Goal: Obtain resource: Download file/media

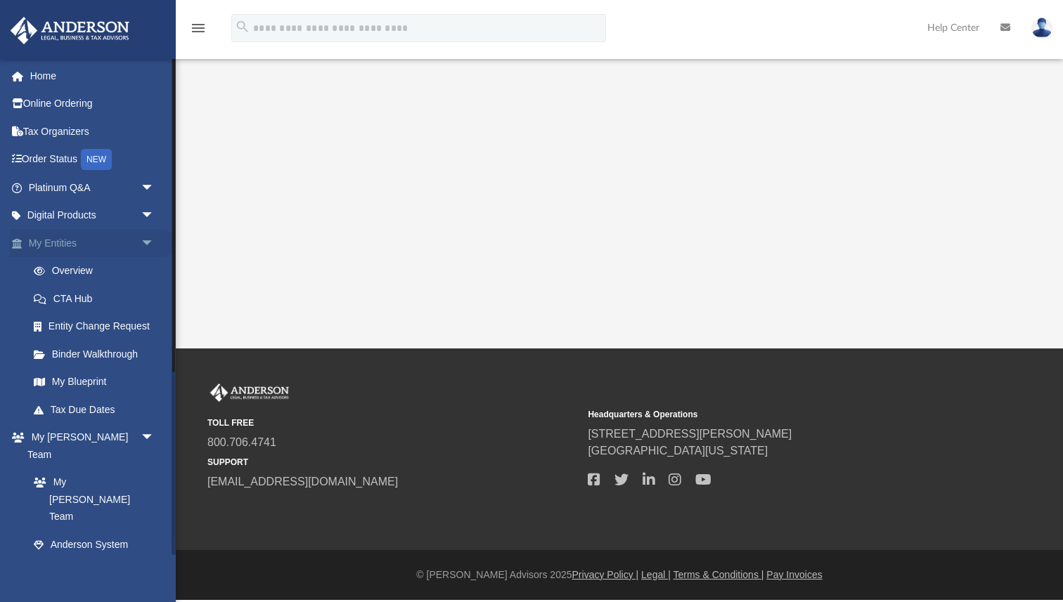
click at [58, 242] on link "My Entities arrow_drop_down" at bounding box center [93, 243] width 166 height 28
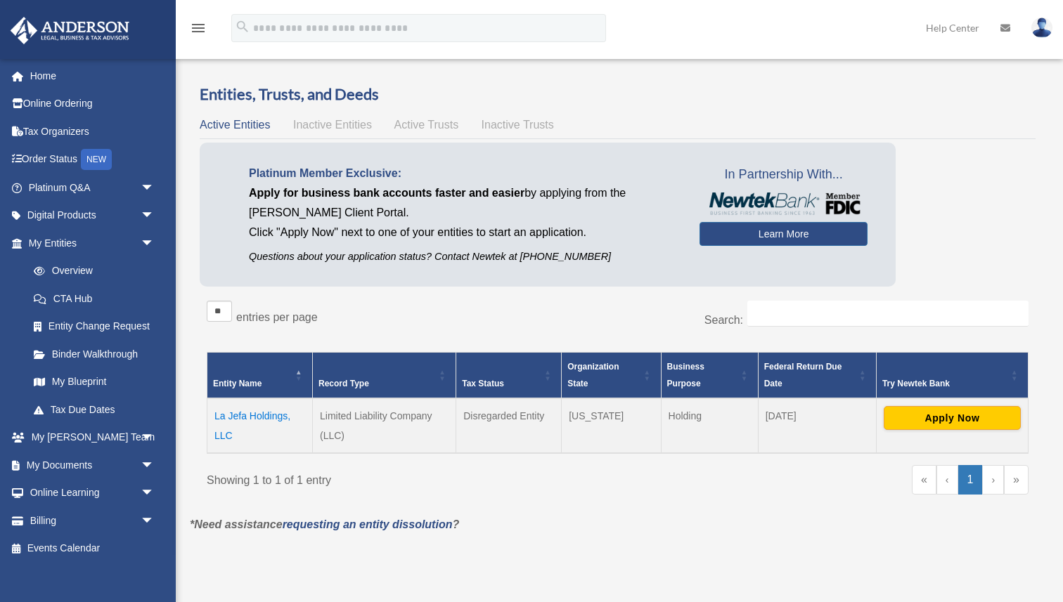
click at [246, 417] on td "La Jefa Holdings, LLC" at bounding box center [259, 425] width 105 height 55
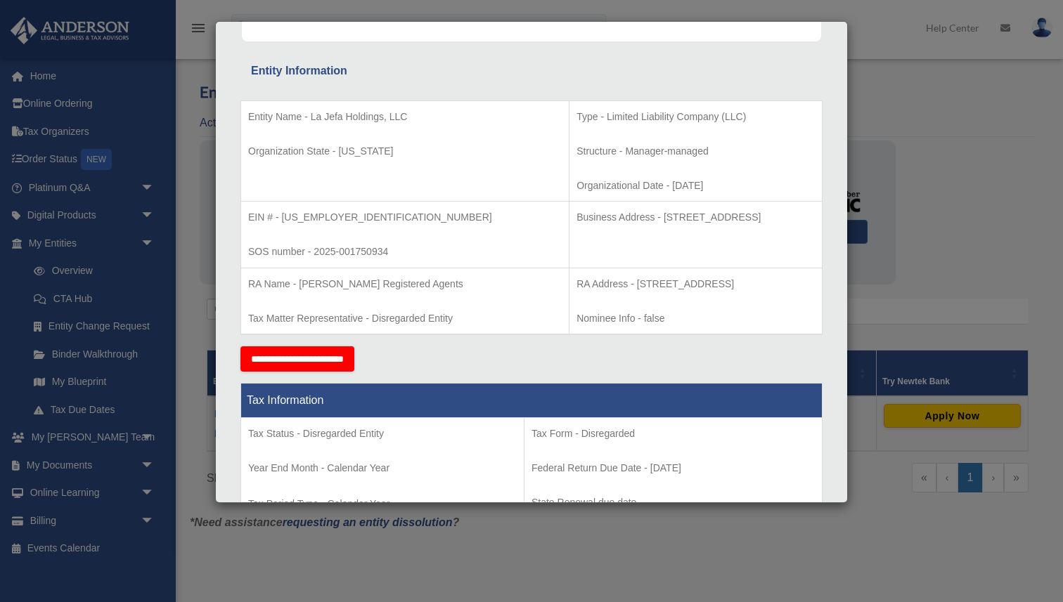
scroll to position [230, 0]
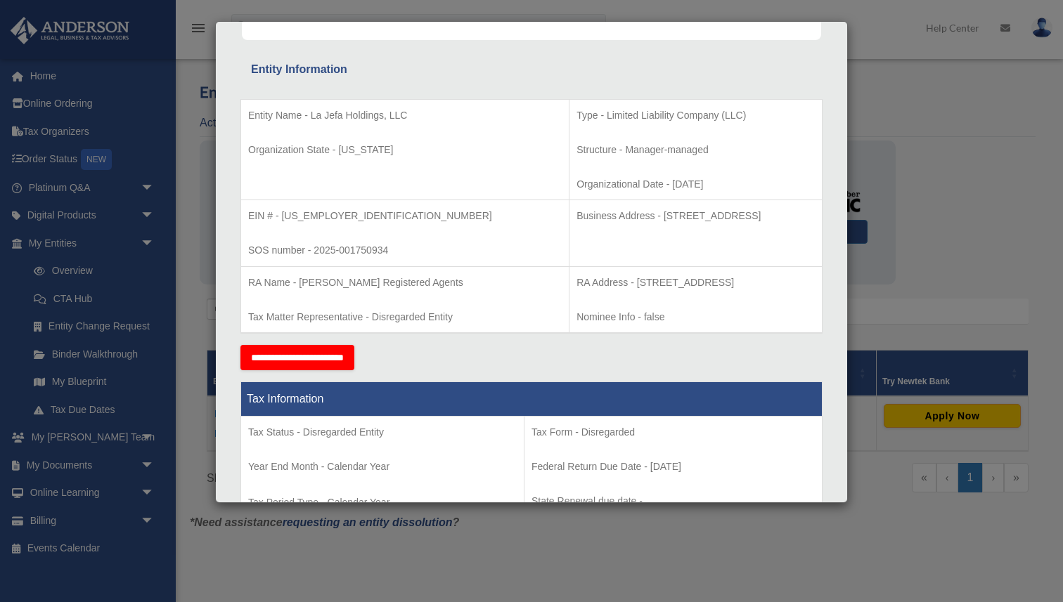
click at [583, 216] on p "Business Address - 1718 Capitol Ave., Cheyenne, WY 82001" at bounding box center [695, 216] width 238 height 18
drag, startPoint x: 583, startPoint y: 216, endPoint x: 744, endPoint y: 216, distance: 160.9
click at [744, 216] on p "Business Address - 1718 Capitol Ave., Cheyenne, WY 82001" at bounding box center [695, 216] width 238 height 18
copy p "1718 Capitol Ave., Cheyenne, WY 82001"
click at [922, 290] on div "Details × Articles Sent Organizational Date" at bounding box center [531, 301] width 1063 height 602
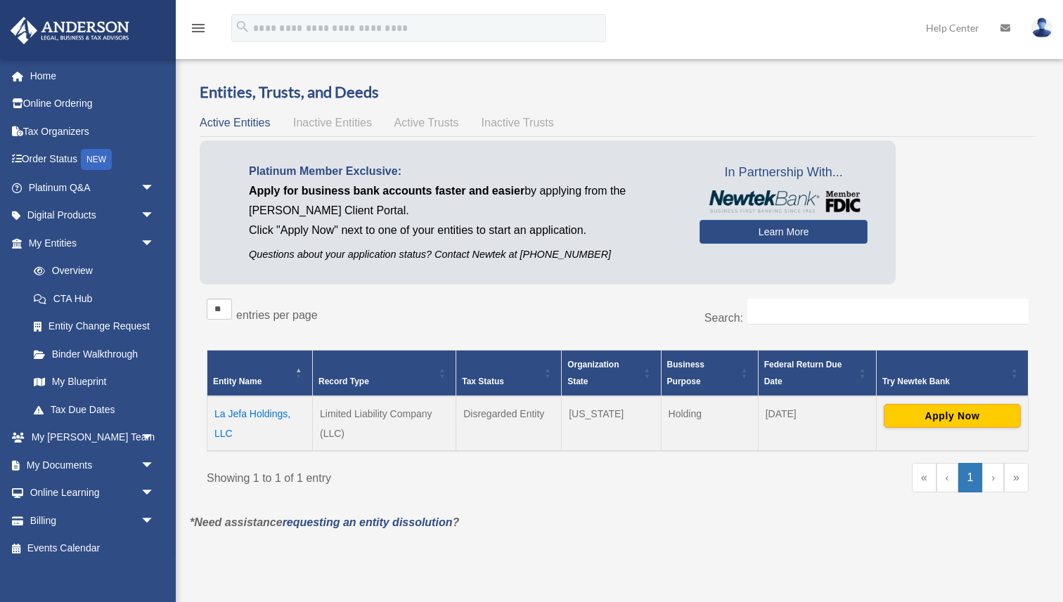
click at [252, 411] on td "La Jefa Holdings, LLC" at bounding box center [259, 423] width 105 height 55
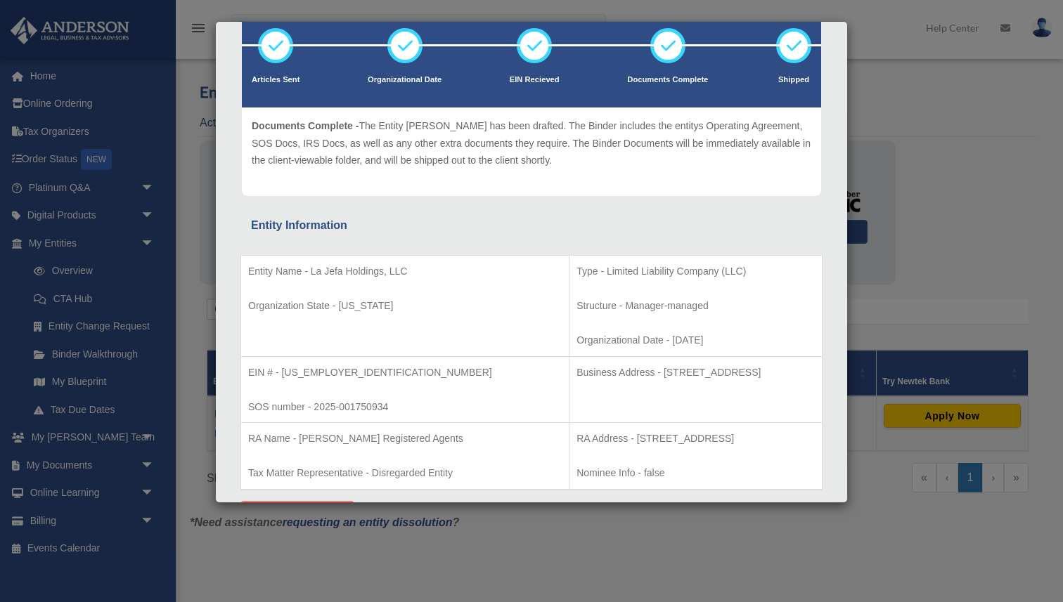
scroll to position [103, 0]
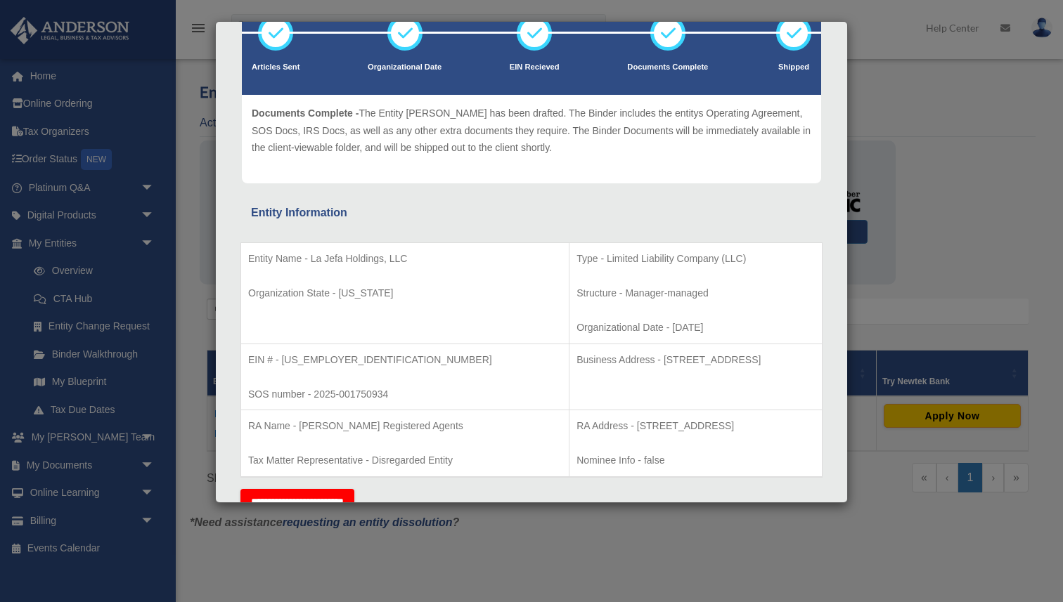
click at [884, 141] on div "Details × Articles Sent Organizational Date" at bounding box center [531, 301] width 1063 height 602
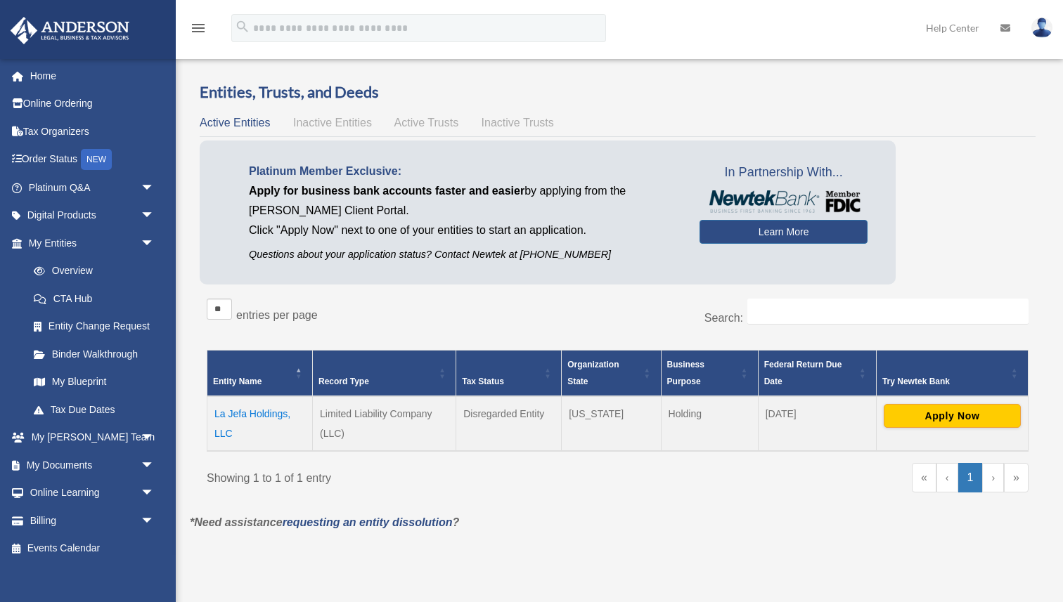
click at [817, 136] on div at bounding box center [618, 136] width 836 height 1
click at [79, 274] on link "Overview" at bounding box center [98, 271] width 156 height 28
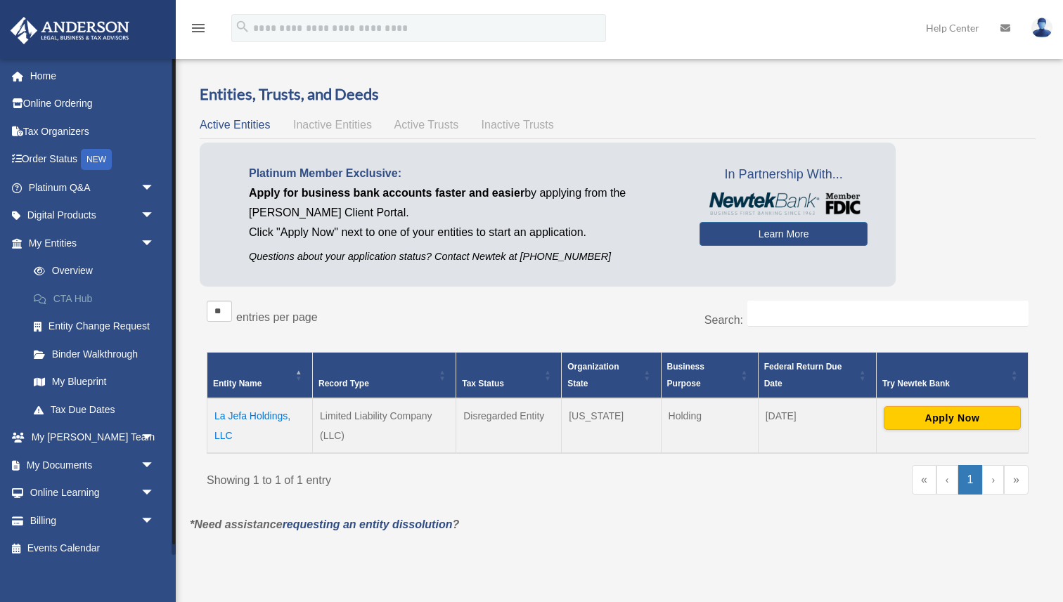
click at [93, 301] on link "CTA Hub" at bounding box center [98, 299] width 156 height 28
click at [154, 434] on span "arrow_drop_down" at bounding box center [155, 438] width 28 height 29
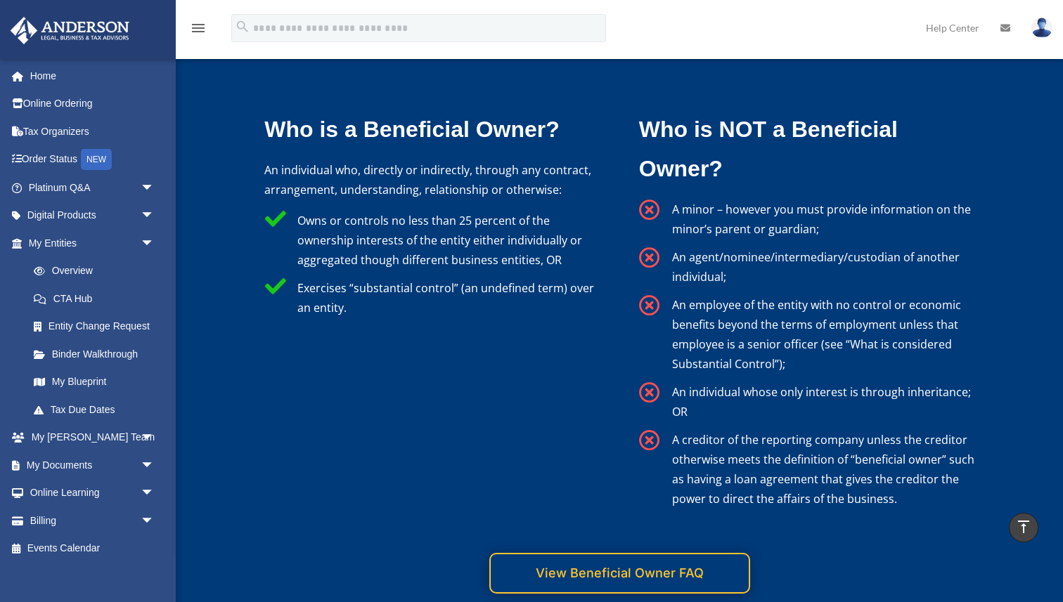
scroll to position [2721, 0]
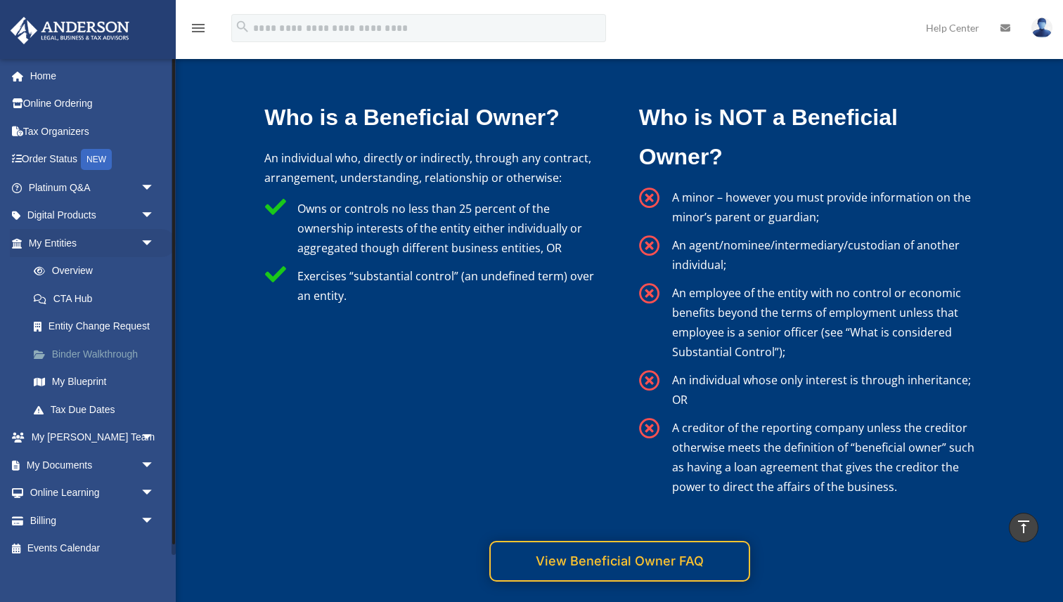
click at [127, 358] on link "Binder Walkthrough" at bounding box center [98, 354] width 156 height 28
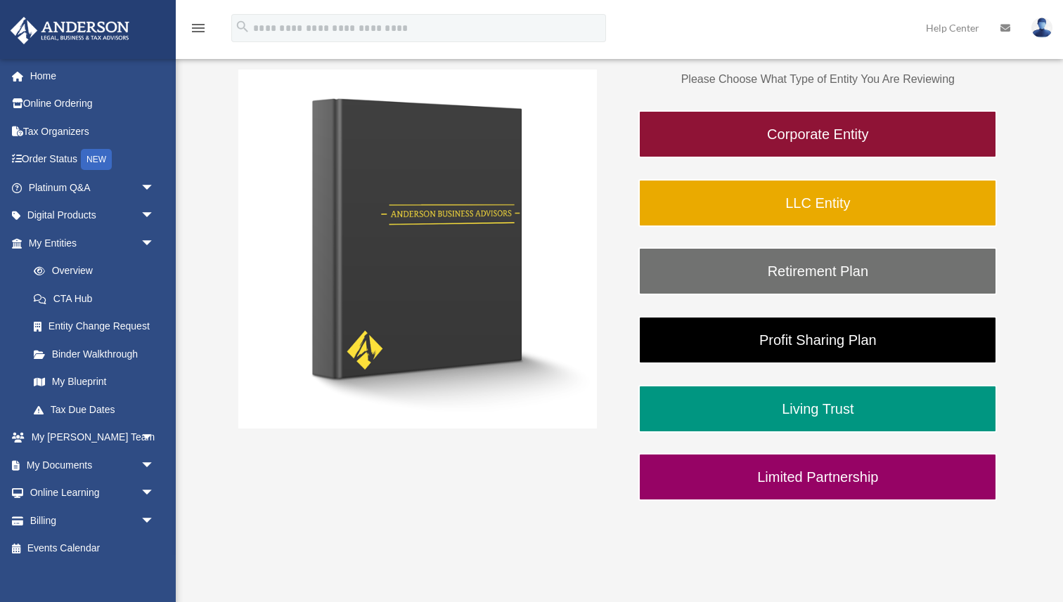
scroll to position [215, 0]
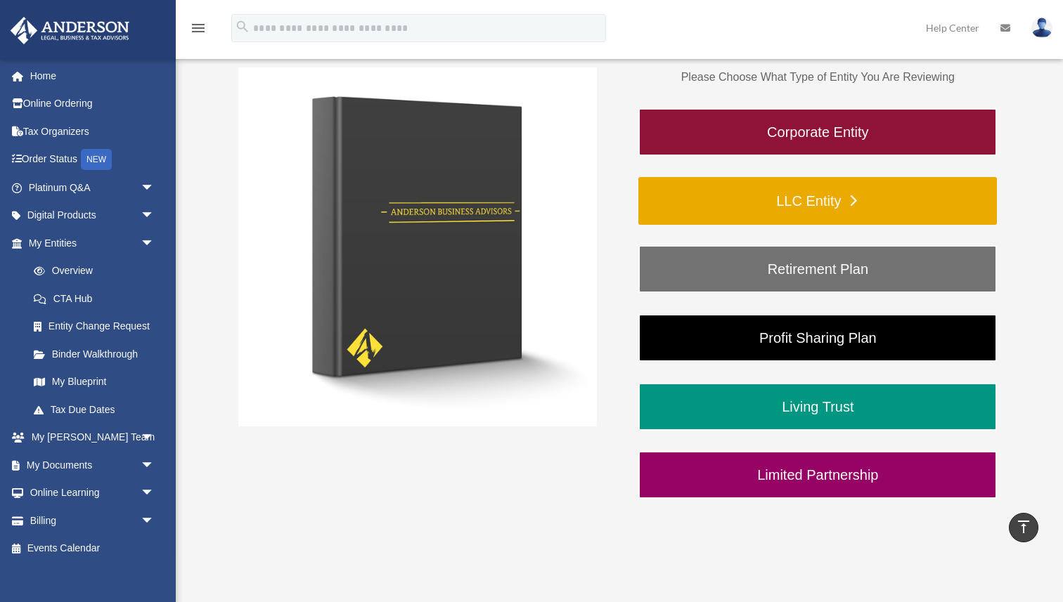
click at [734, 203] on link "LLC Entity" at bounding box center [817, 201] width 358 height 48
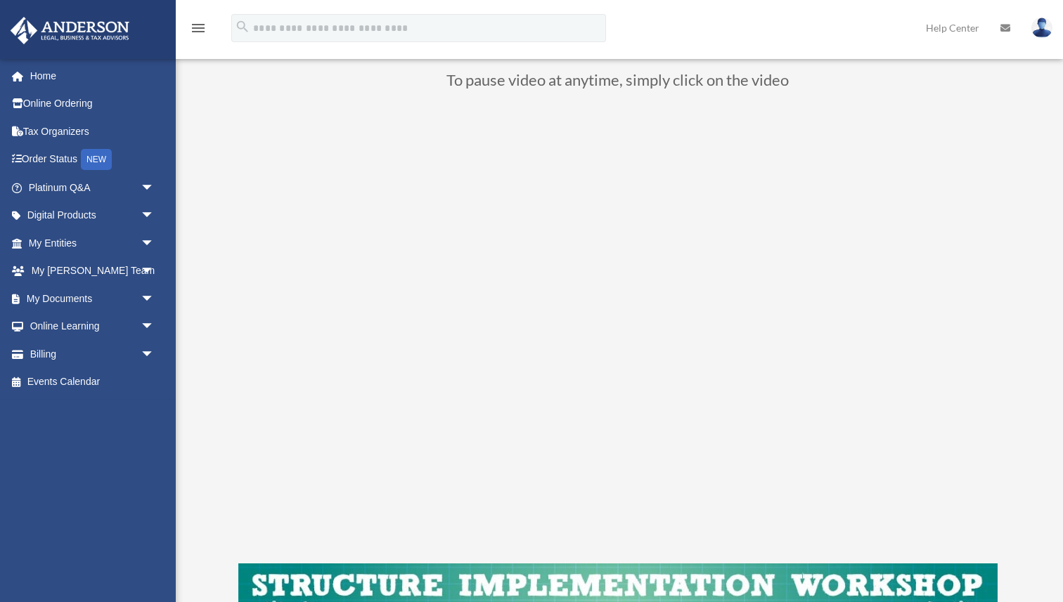
scroll to position [115, 0]
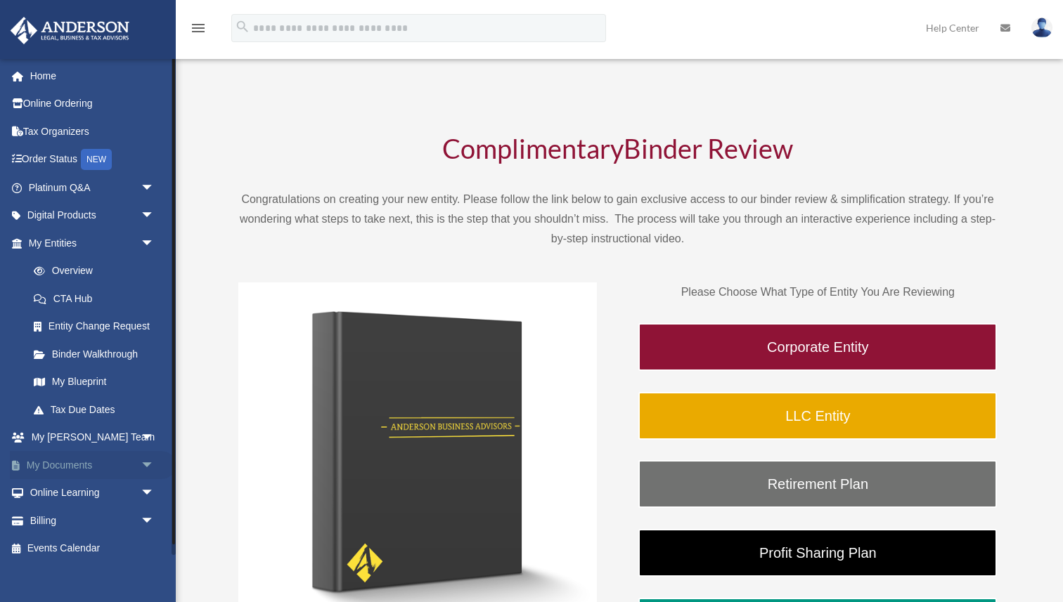
click at [149, 469] on span "arrow_drop_down" at bounding box center [155, 465] width 28 height 29
click at [60, 491] on link "Box" at bounding box center [98, 493] width 156 height 28
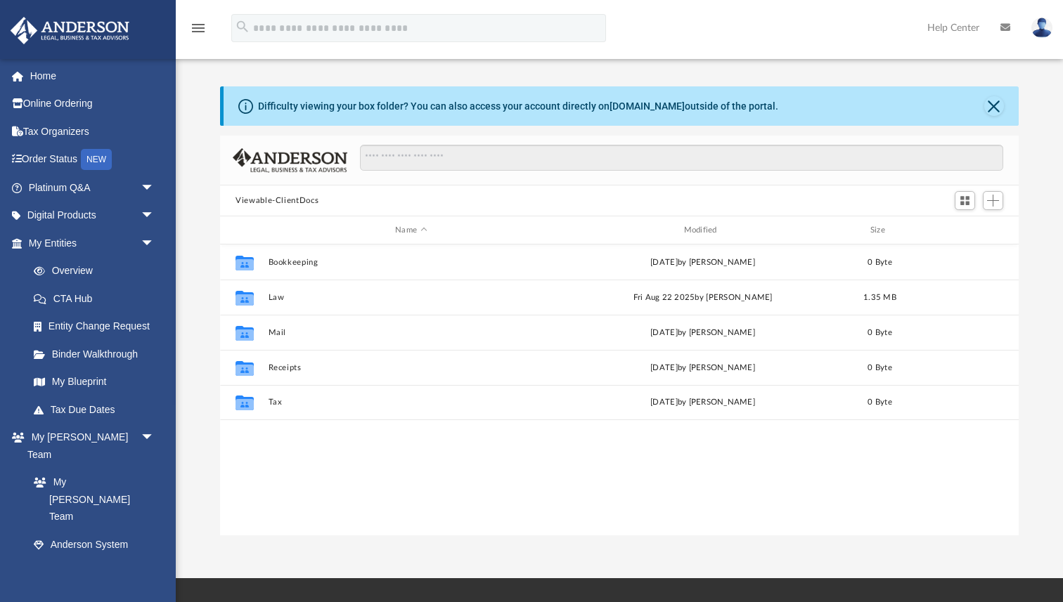
scroll to position [319, 798]
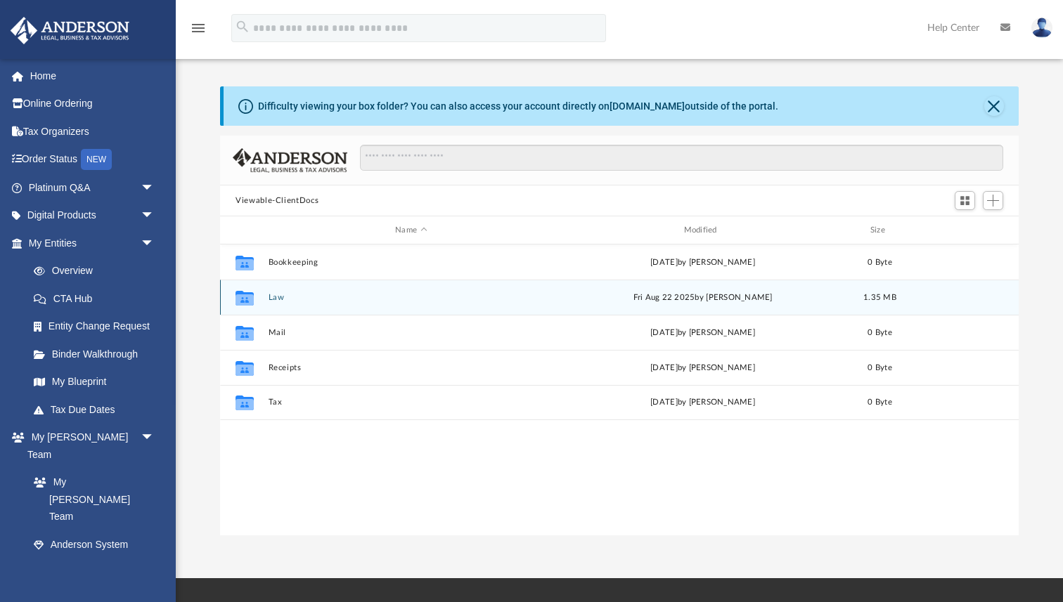
click at [540, 297] on button "Law" at bounding box center [410, 297] width 285 height 9
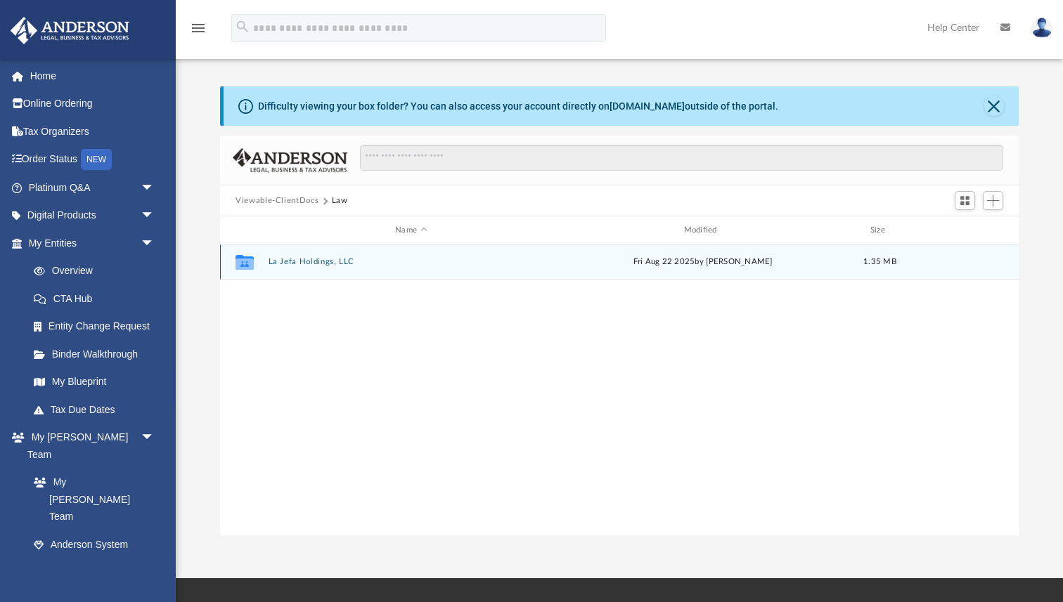
click at [306, 261] on button "La Jefa Holdings, LLC" at bounding box center [410, 261] width 285 height 9
click at [287, 262] on button "Initial Docs" at bounding box center [410, 261] width 285 height 9
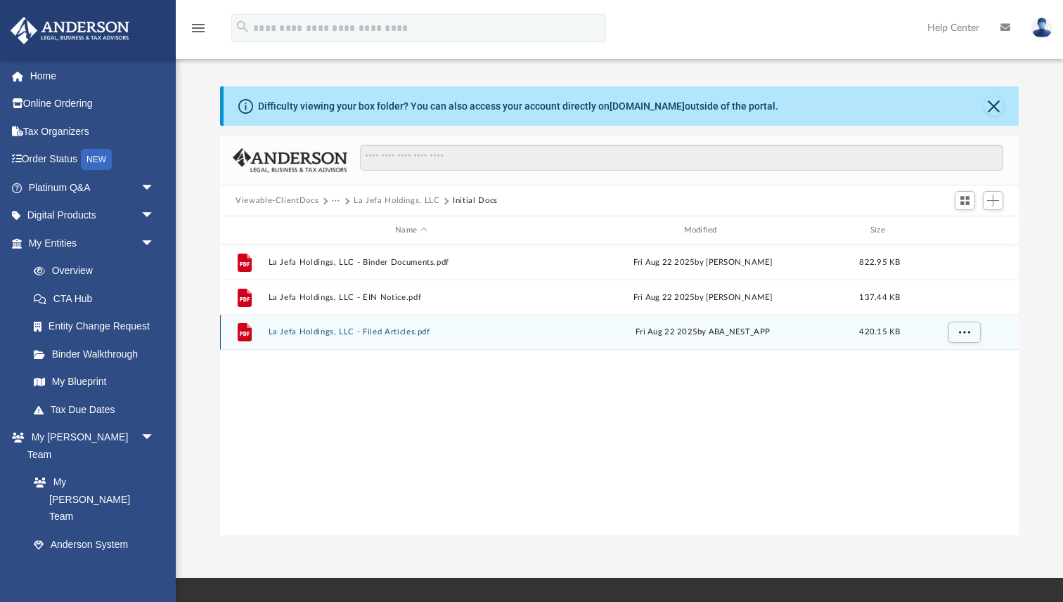
click at [397, 334] on button "La Jefa Holdings, LLC - Filed Articles.pdf" at bounding box center [410, 331] width 285 height 9
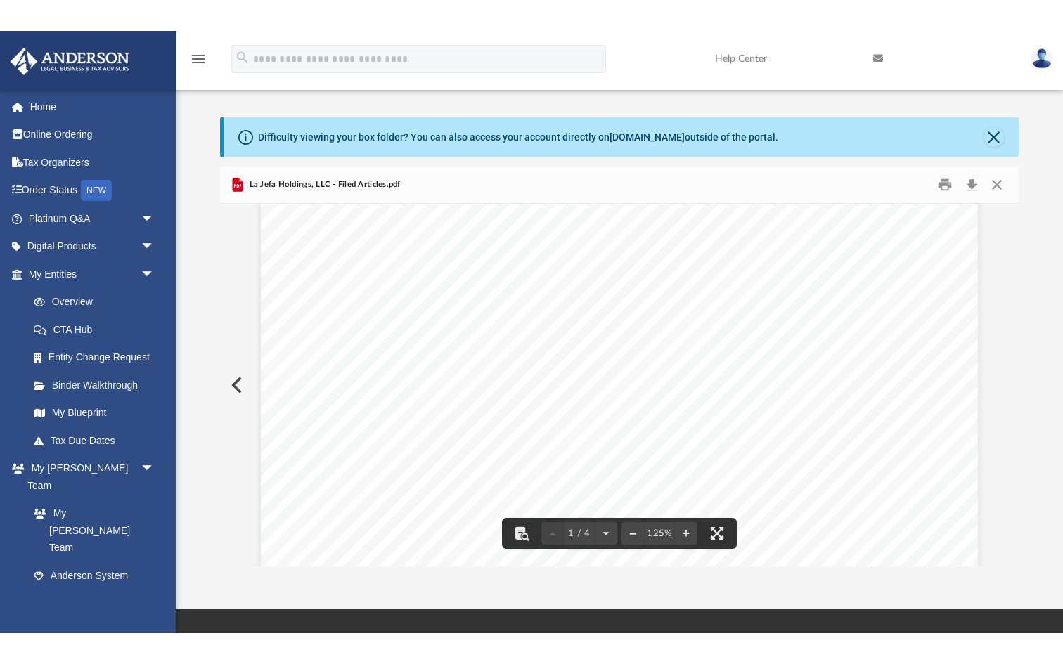
scroll to position [56, 0]
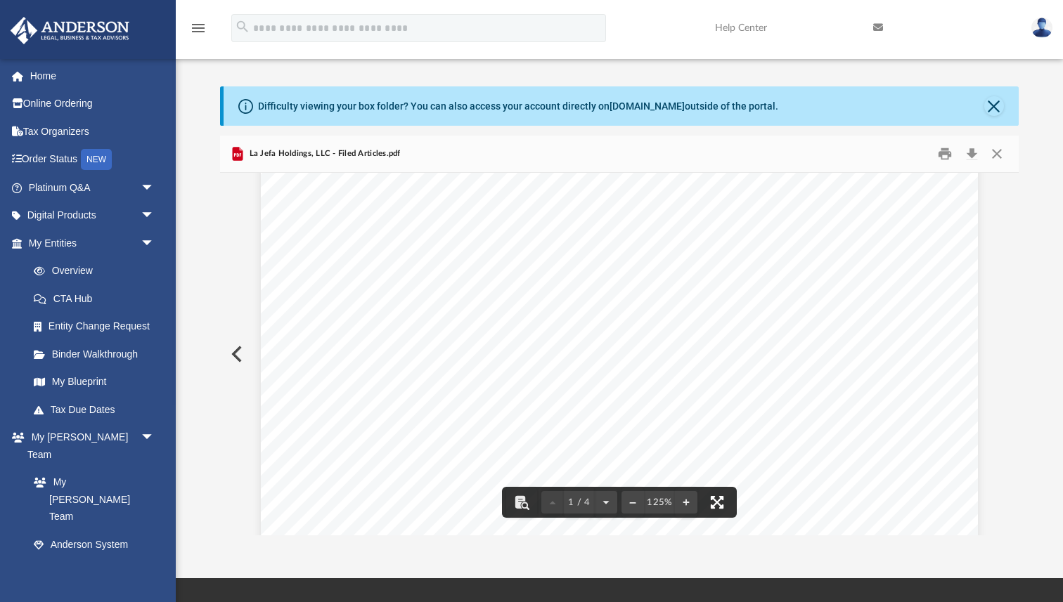
click at [720, 505] on button "File preview" at bounding box center [716, 502] width 31 height 31
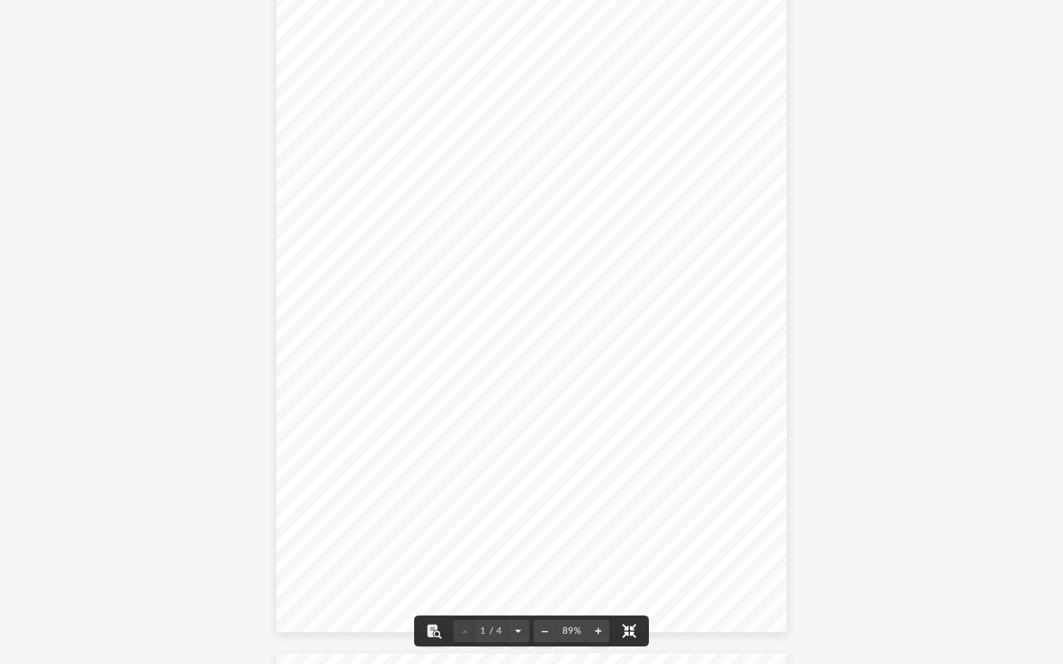
scroll to position [29, 0]
click at [601, 602] on button "File preview" at bounding box center [598, 631] width 22 height 31
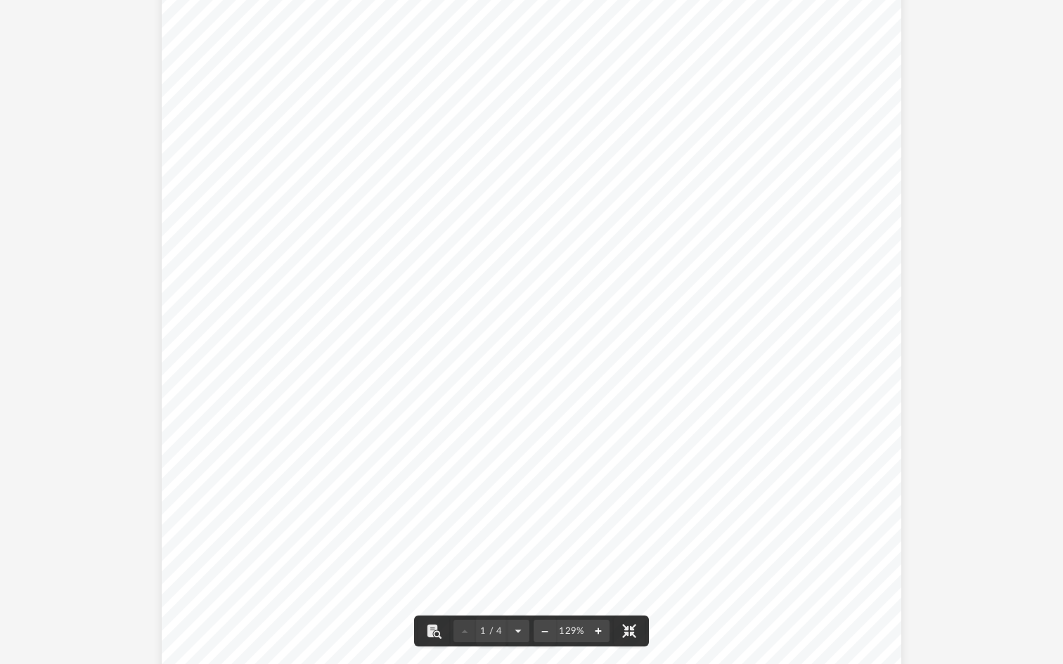
click at [601, 602] on button "File preview" at bounding box center [598, 631] width 22 height 31
click at [542, 602] on button "File preview" at bounding box center [544, 631] width 22 height 31
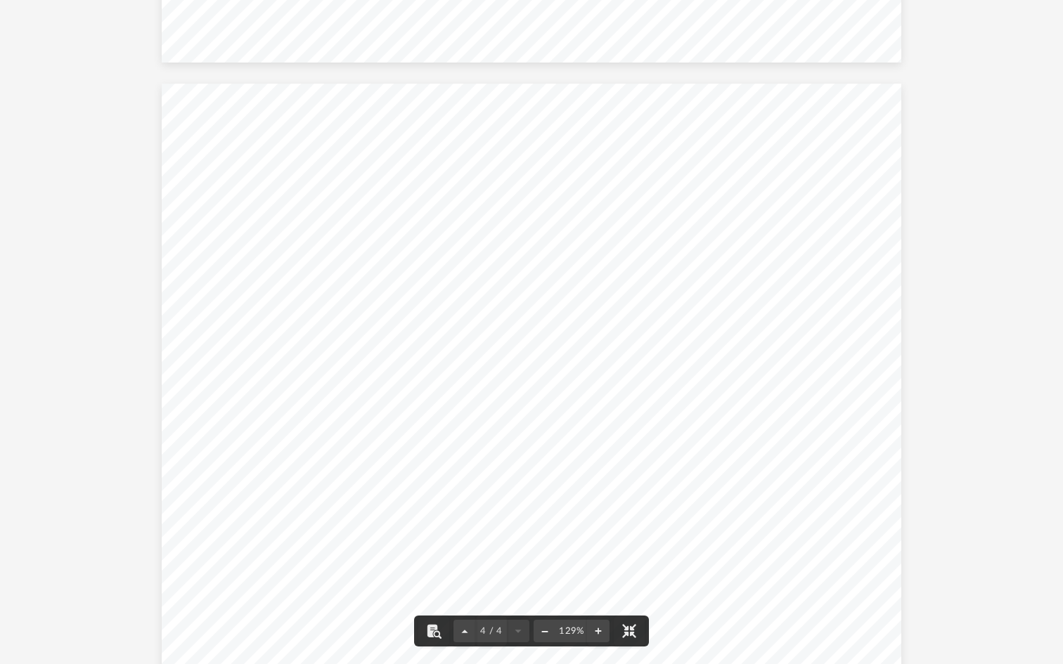
scroll to position [2899, 0]
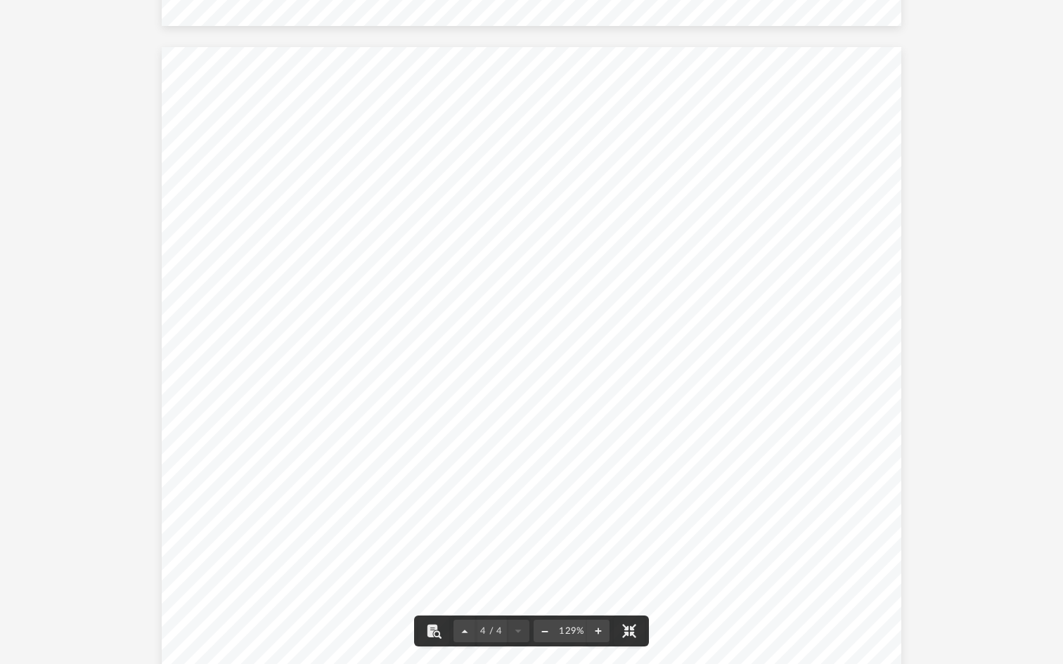
click at [549, 602] on button "File preview" at bounding box center [544, 631] width 22 height 31
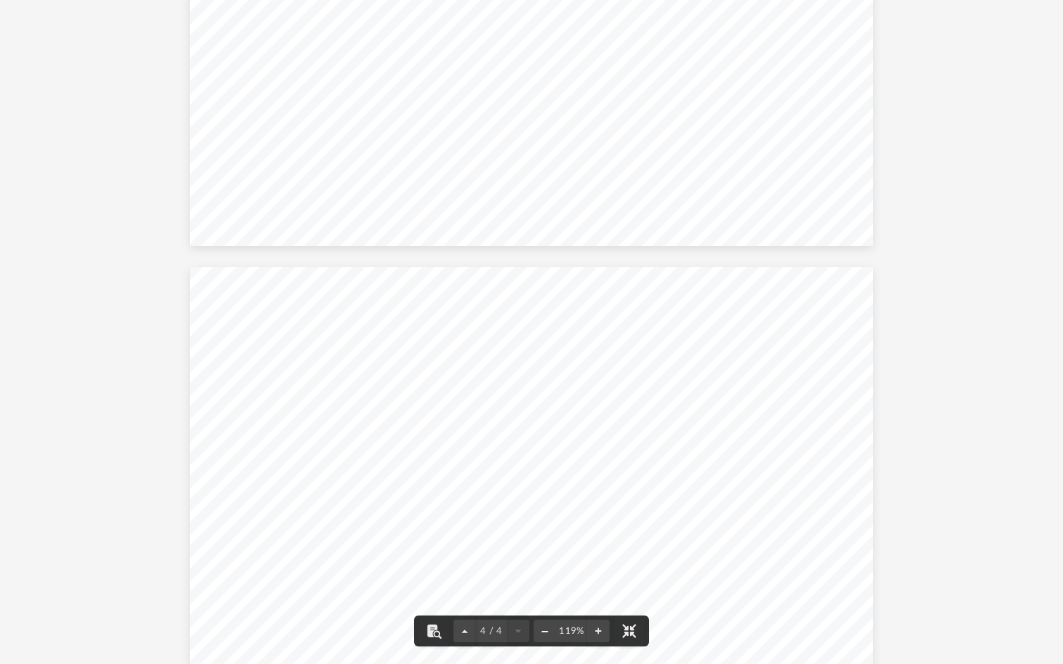
click at [549, 602] on button "File preview" at bounding box center [544, 631] width 22 height 31
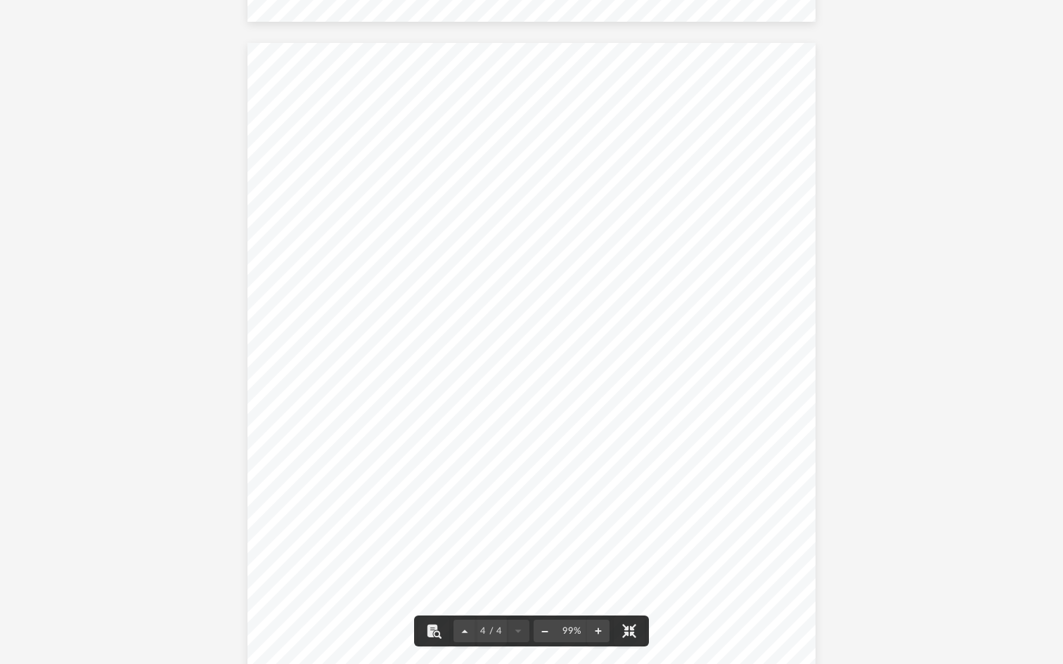
click at [549, 602] on button "File preview" at bounding box center [544, 631] width 22 height 31
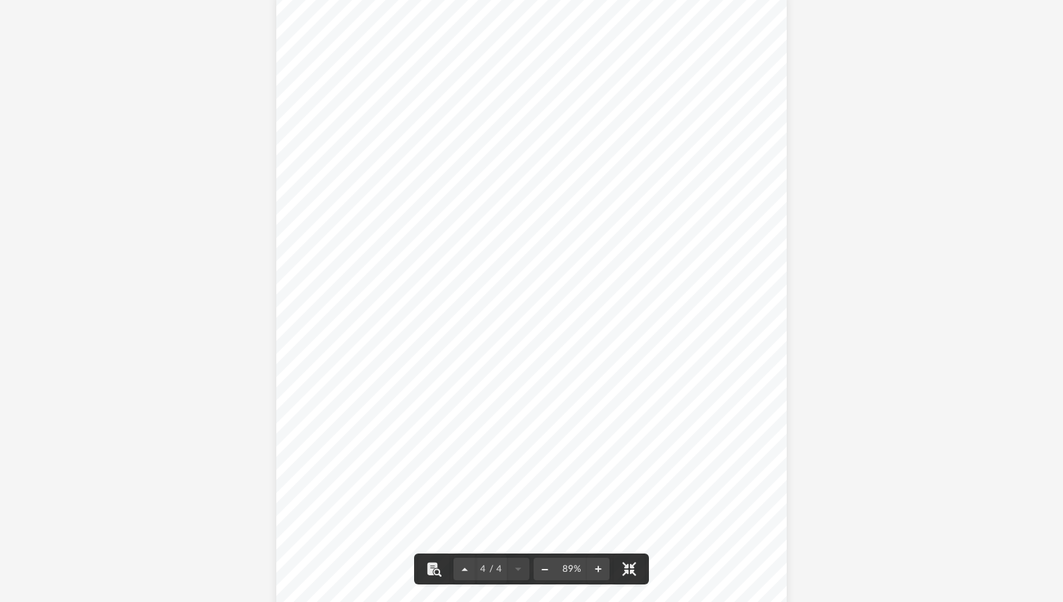
scroll to position [2846, 0]
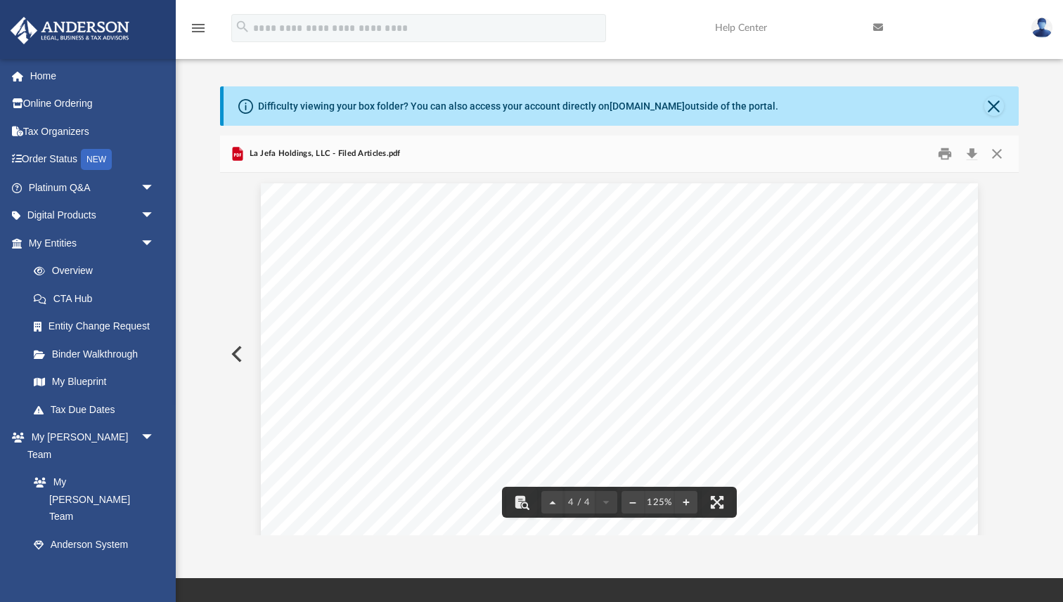
click at [1021, 422] on div "Difficulty viewing your box folder? You can also access your account directly o…" at bounding box center [619, 310] width 887 height 449
click at [243, 353] on button "Preview" at bounding box center [235, 354] width 31 height 39
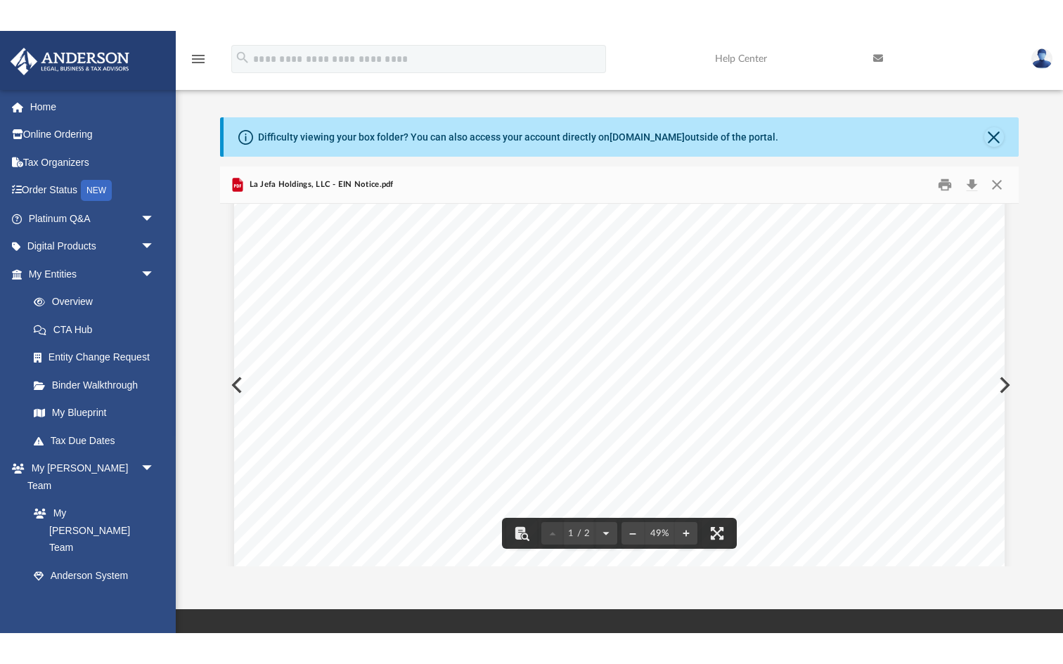
scroll to position [488, 0]
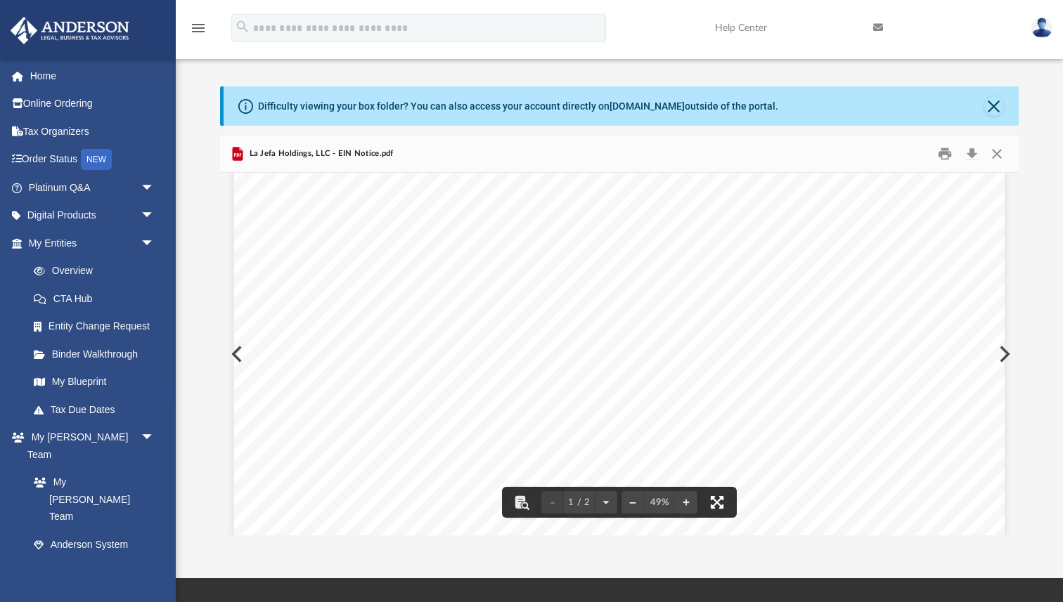
click at [711, 509] on button "File preview" at bounding box center [716, 502] width 31 height 31
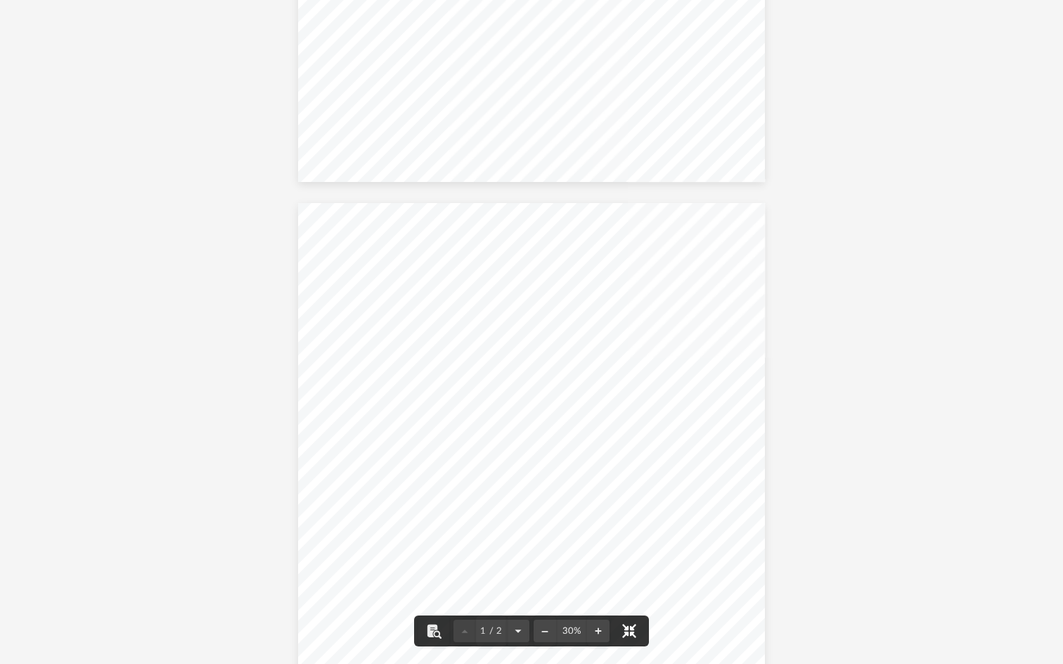
scroll to position [0, 0]
click at [583, 602] on div "30%" at bounding box center [571, 631] width 31 height 9
click at [600, 602] on button "File preview" at bounding box center [598, 631] width 22 height 31
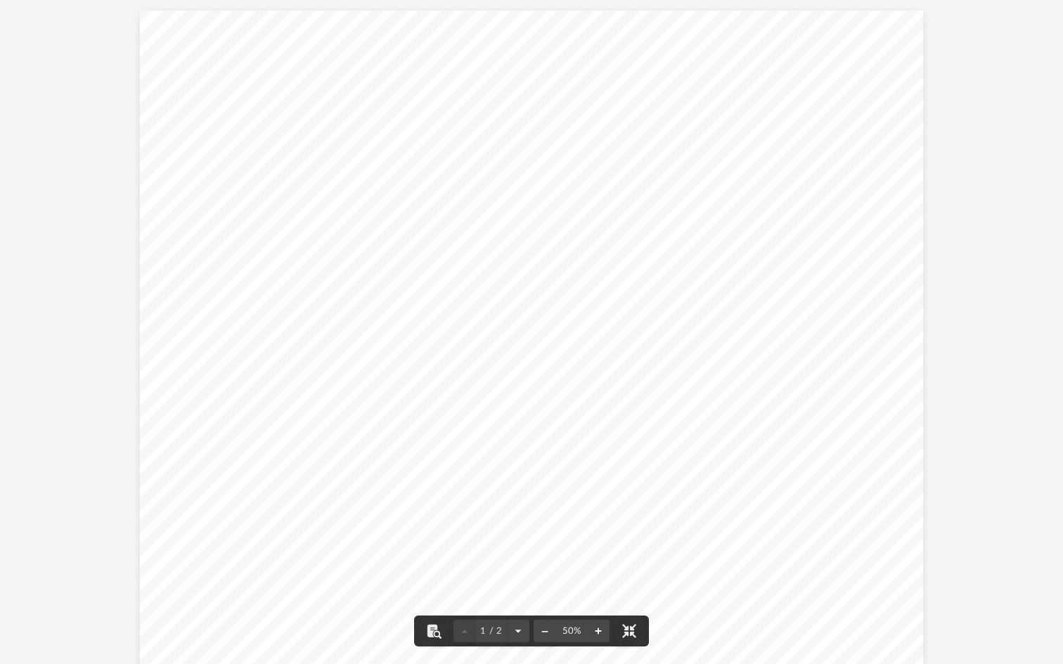
click at [600, 602] on button "File preview" at bounding box center [598, 631] width 22 height 31
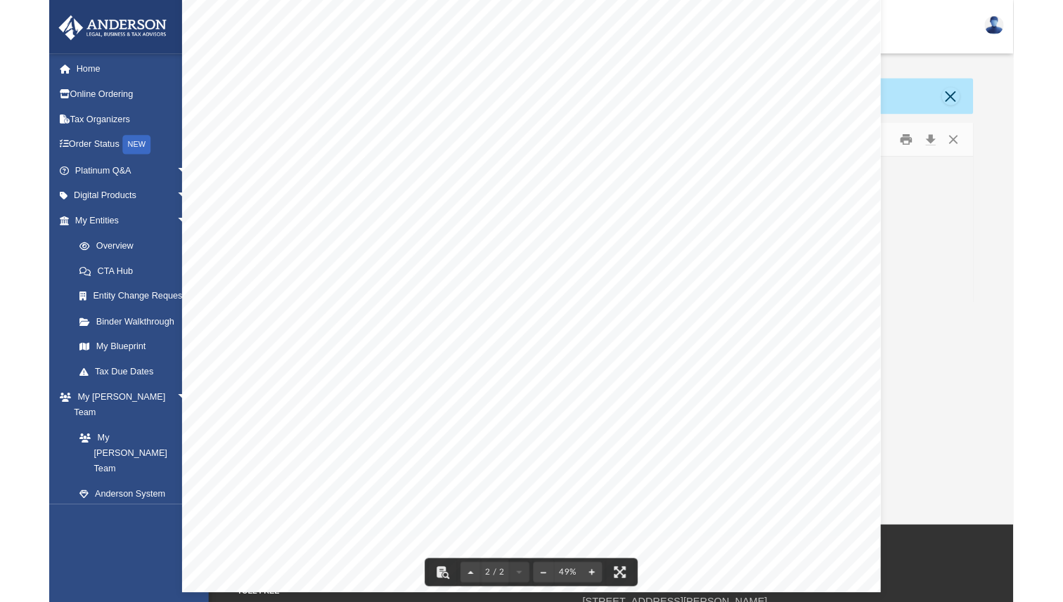
scroll to position [1111, 0]
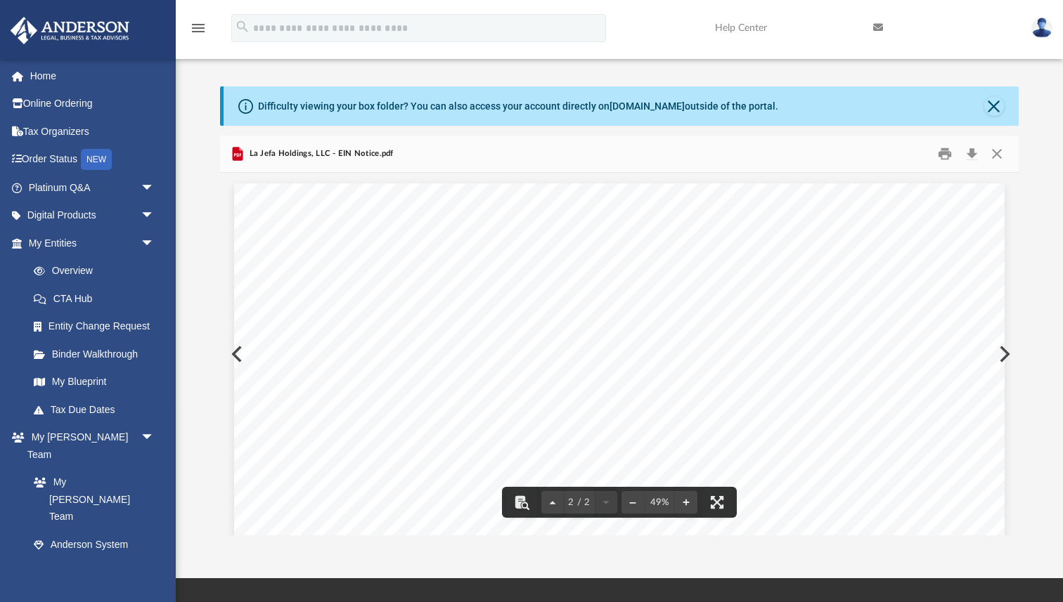
click at [233, 353] on button "Preview" at bounding box center [235, 354] width 31 height 39
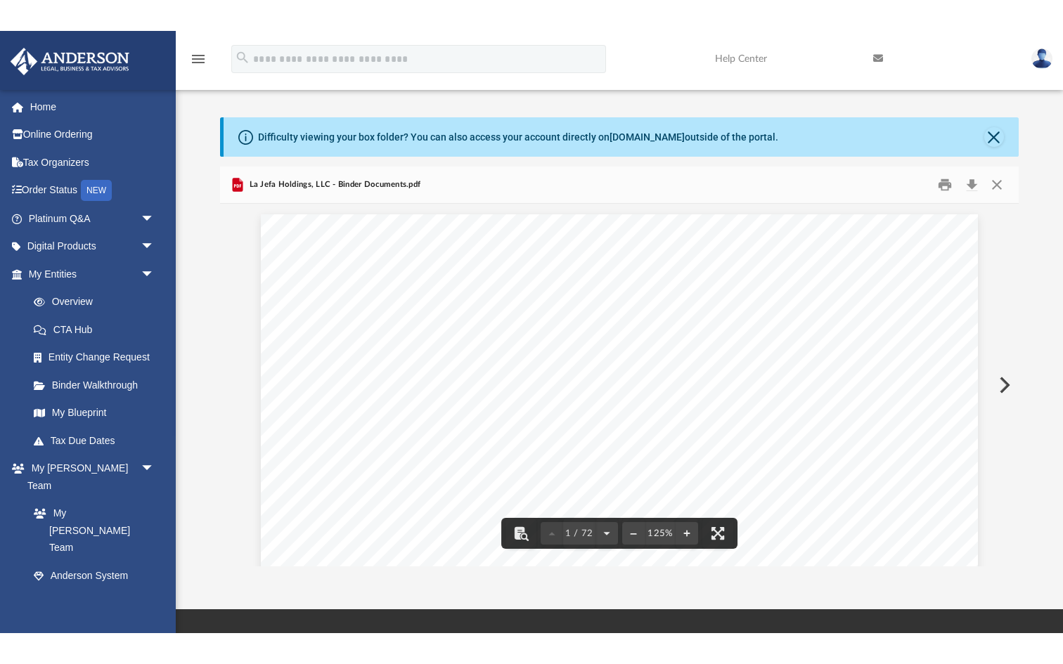
scroll to position [20, 0]
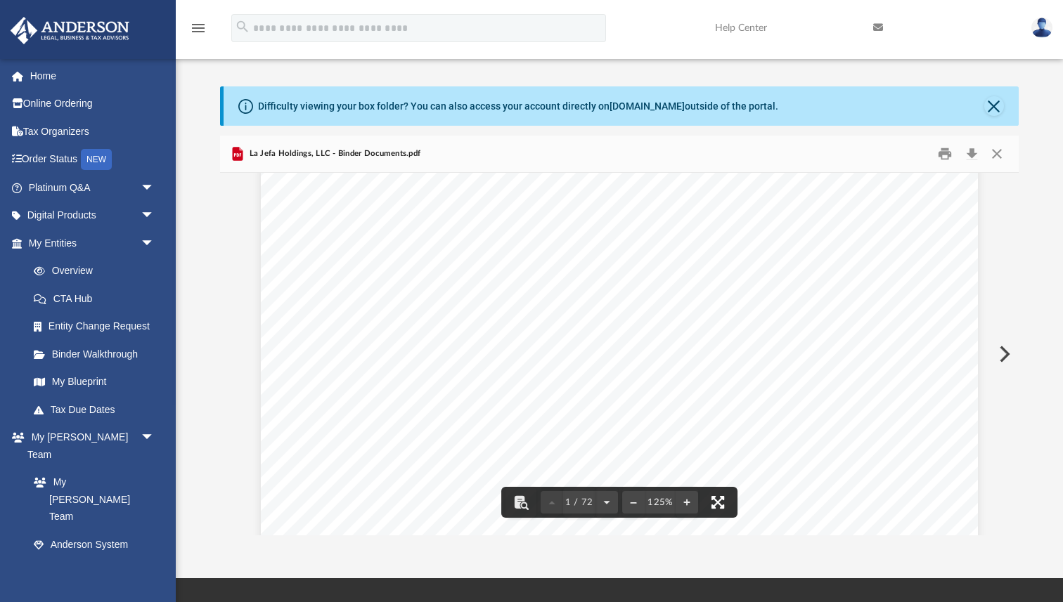
click at [725, 502] on button "File preview" at bounding box center [717, 502] width 31 height 31
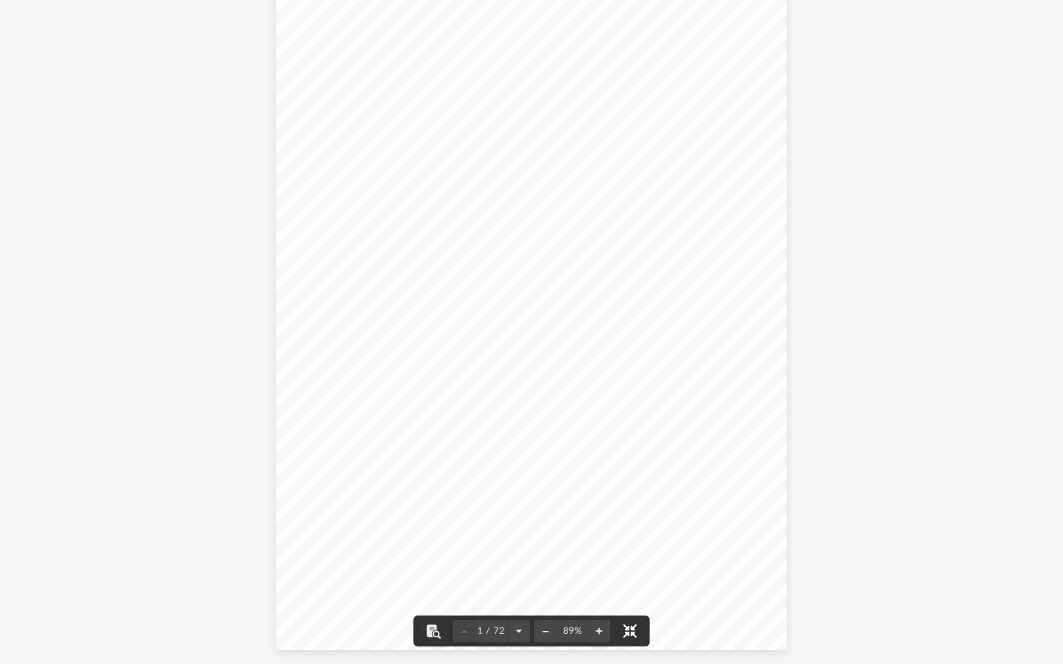
scroll to position [0, 0]
click at [592, 602] on button "File preview" at bounding box center [598, 631] width 22 height 31
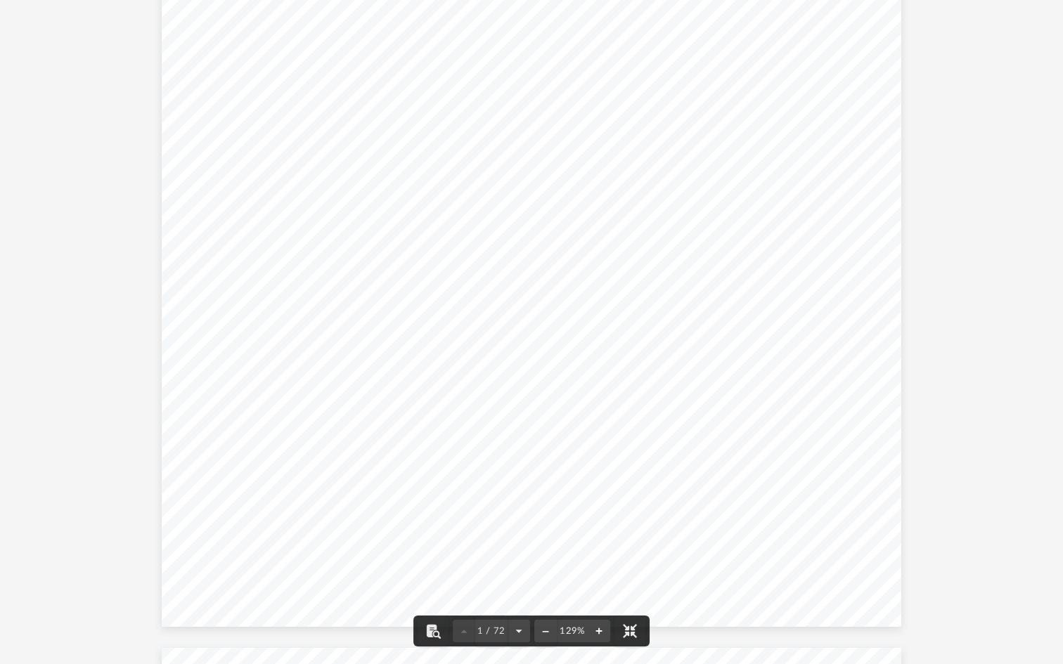
scroll to position [343, 0]
drag, startPoint x: 514, startPoint y: 469, endPoint x: 654, endPoint y: 467, distance: 139.9
click at [654, 467] on div "Robert Ortiz Carlos 1142 Summerpark Ct San Jose , California 95132 Re: La Jefa …" at bounding box center [532, 146] width 740 height 957
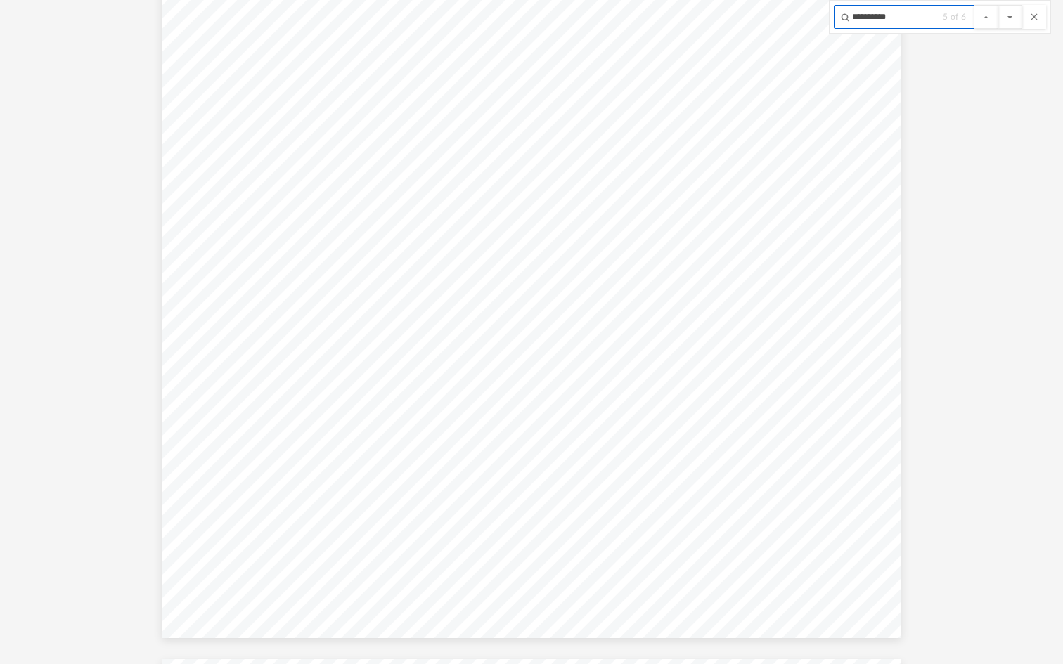
scroll to position [47328, 0]
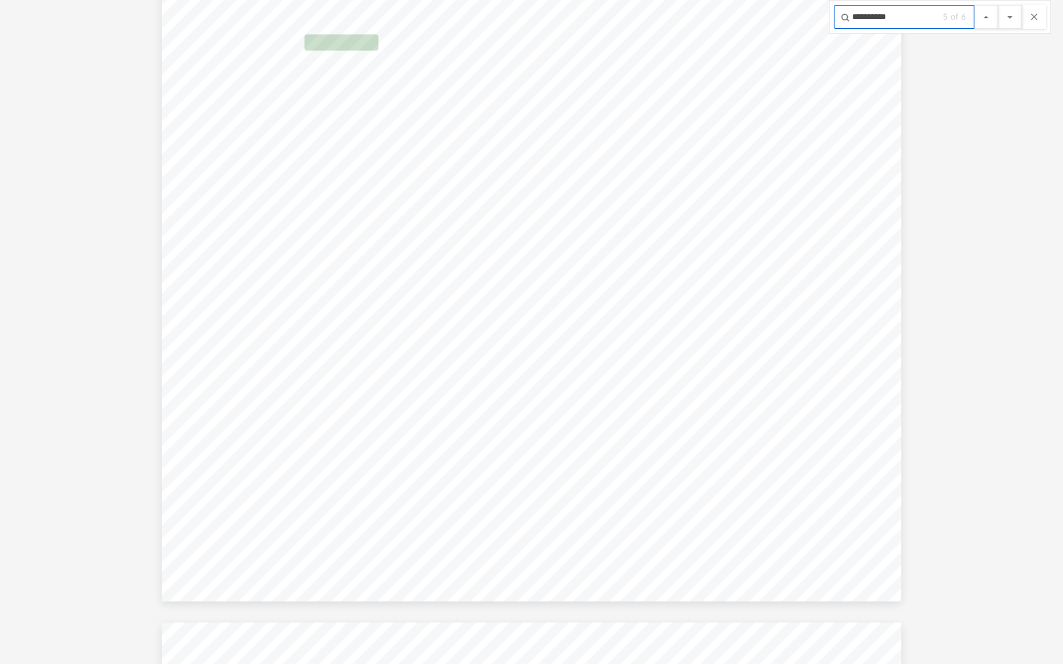
type input "**********"
click at [998, 5] on button "File preview" at bounding box center [1010, 17] width 24 height 24
